Goal: Use online tool/utility: Utilize a website feature to perform a specific function

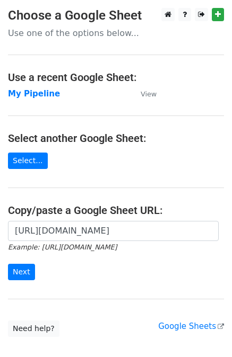
scroll to position [0, 336]
type input "[URL][DOMAIN_NAME]"
click at [17, 278] on input "Next" at bounding box center [21, 272] width 27 height 16
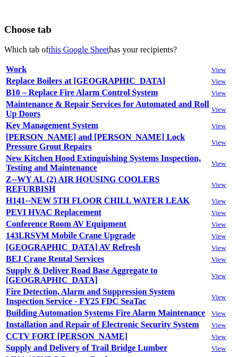
click at [110, 76] on strong "Replace Boilers at Lexington VAMC" at bounding box center [85, 80] width 159 height 9
